Goal: Find specific page/section: Find specific page/section

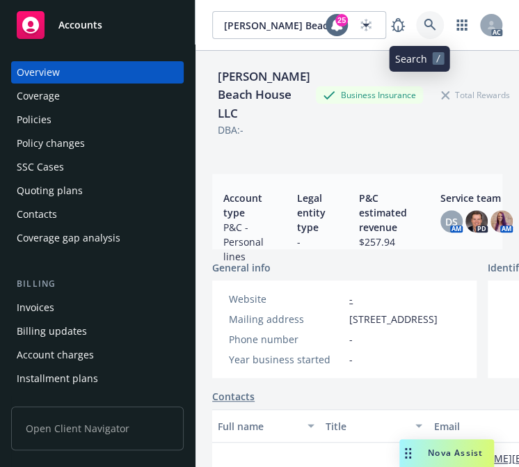
click at [424, 24] on icon at bounding box center [430, 25] width 12 height 12
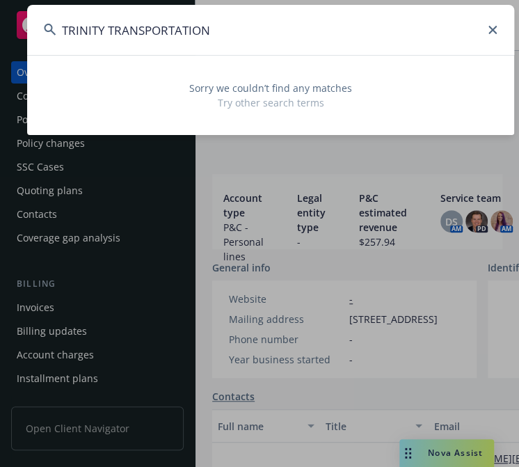
drag, startPoint x: 294, startPoint y: 41, endPoint x: -100, endPoint y: 5, distance: 395.0
click at [0, 5] on html "Accounts Overview Coverage Policies Policy changes SSC Cases Quoting plans Cont…" at bounding box center [259, 233] width 519 height 467
paste input "[PERSON_NAME]"
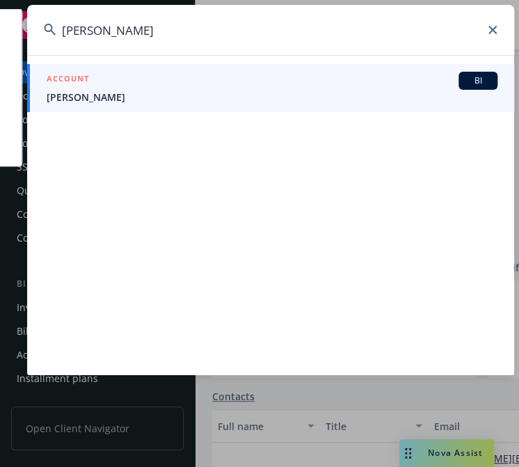
type input "[PERSON_NAME]"
